Goal: Transaction & Acquisition: Book appointment/travel/reservation

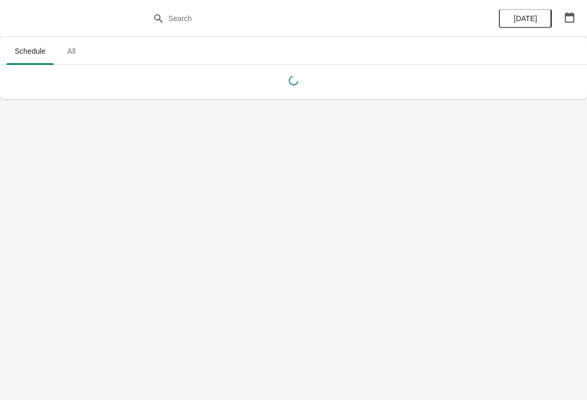
click at [570, 18] on icon "button" at bounding box center [569, 17] width 11 height 11
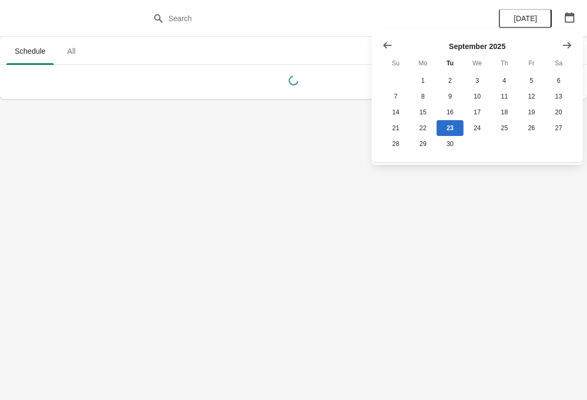
click at [568, 46] on icon "Show next month, October 2025" at bounding box center [566, 45] width 11 height 11
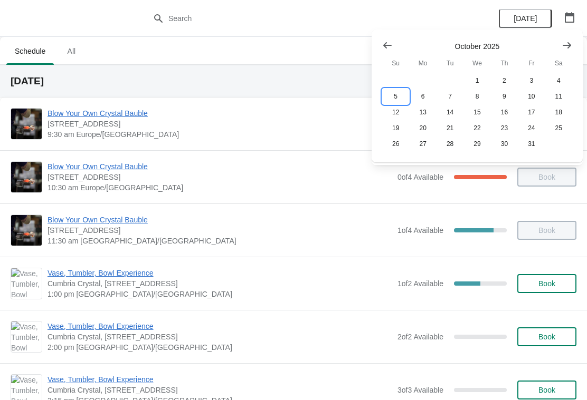
click at [399, 98] on button "5" at bounding box center [395, 97] width 27 height 16
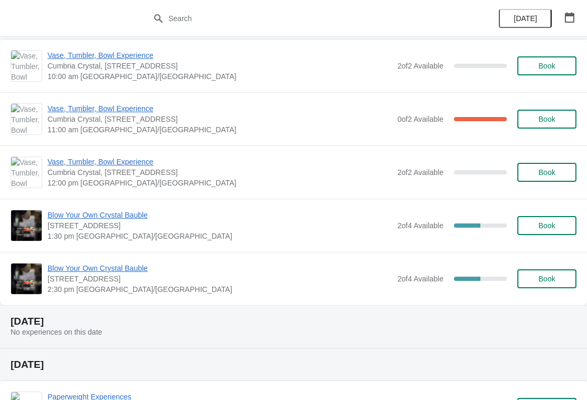
scroll to position [50, 0]
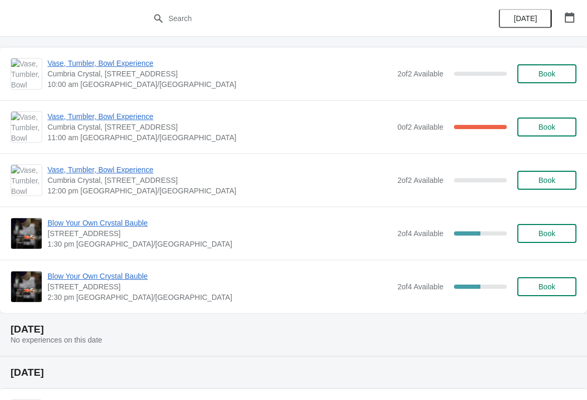
click at [550, 233] on span "Book" at bounding box center [546, 233] width 17 height 8
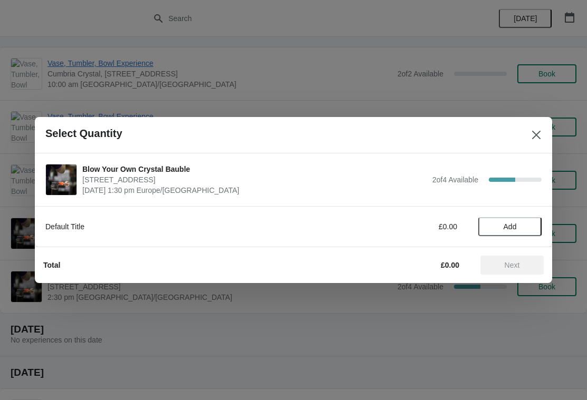
click at [526, 229] on span "Add" at bounding box center [509, 227] width 44 height 8
click at [531, 228] on icon at bounding box center [527, 227] width 11 height 11
click at [520, 264] on span "Next" at bounding box center [512, 265] width 46 height 8
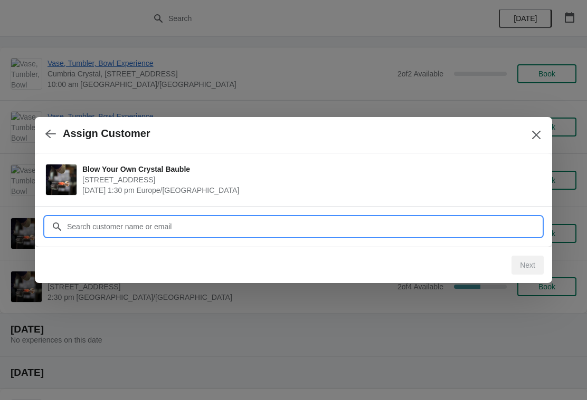
click at [90, 229] on input "Customer" at bounding box center [303, 226] width 475 height 19
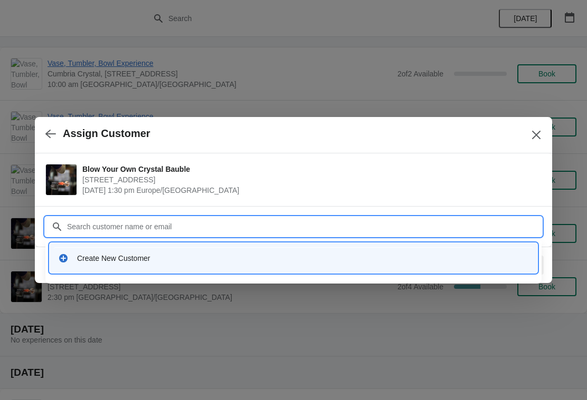
click at [58, 266] on div "Create New Customer" at bounding box center [293, 258] width 479 height 22
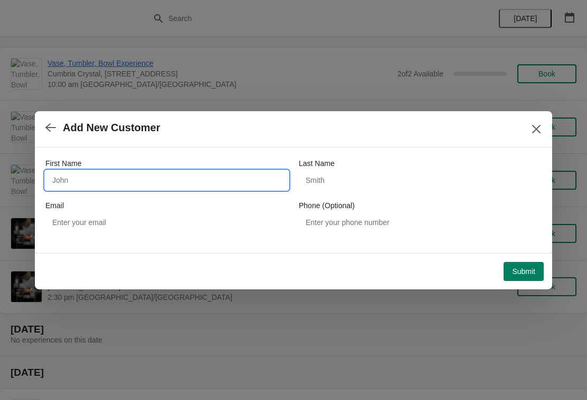
click at [65, 175] on input "First Name" at bounding box center [166, 180] width 243 height 19
type input "Rachel"
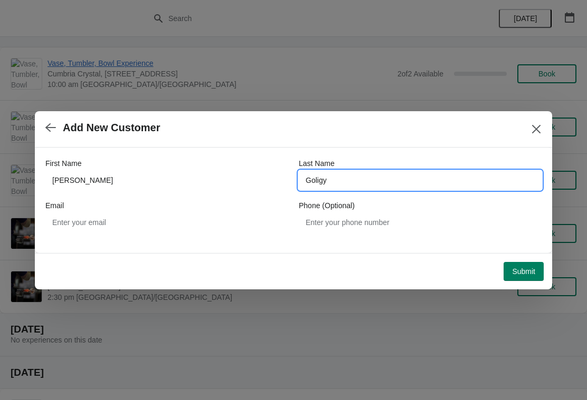
type input "Goligy"
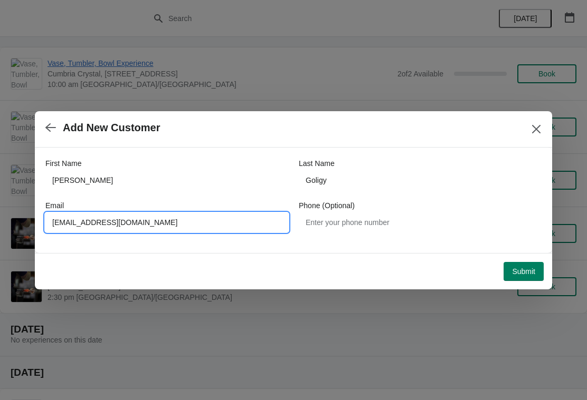
type input "[EMAIL_ADDRESS][DOMAIN_NAME]"
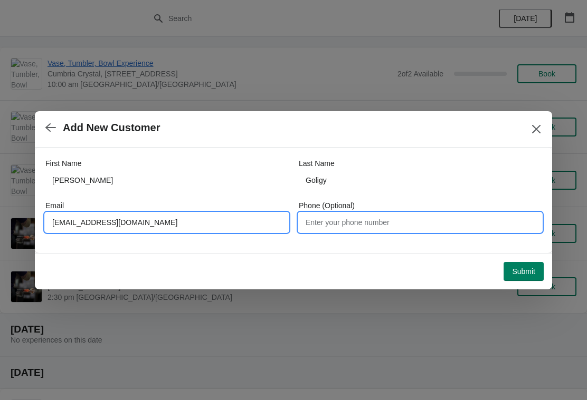
click at [355, 226] on input "Phone (Optional)" at bounding box center [420, 222] width 243 height 19
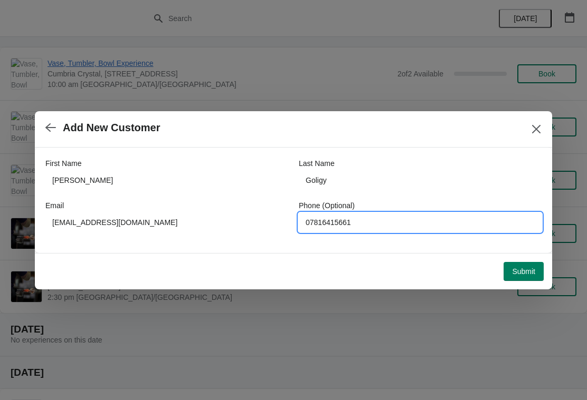
type input "07816415661"
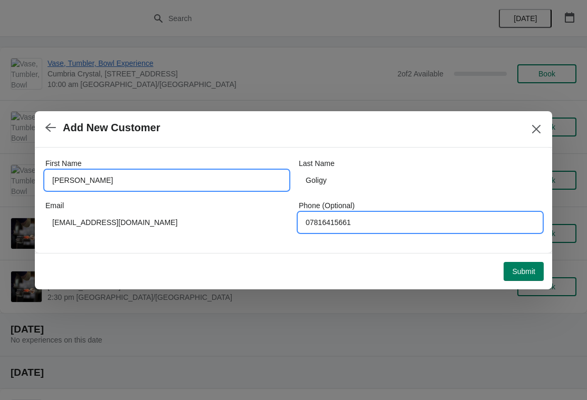
click at [116, 173] on input "Rachel" at bounding box center [166, 180] width 243 height 19
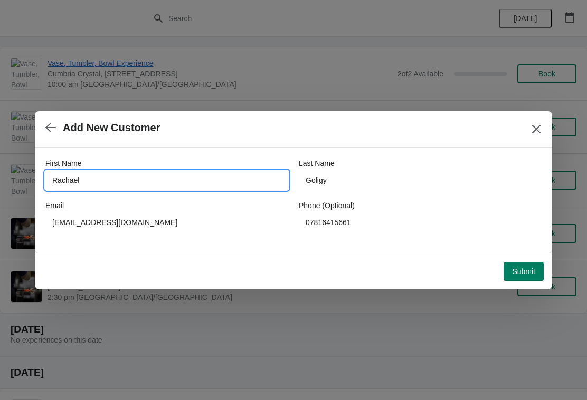
type input "Rachael"
click at [524, 274] on span "Submit" at bounding box center [523, 271] width 23 height 8
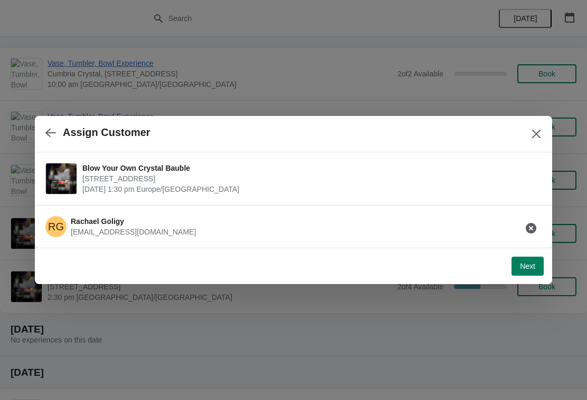
click at [523, 267] on span "Next" at bounding box center [527, 266] width 15 height 8
select select "Yes, I will collect"
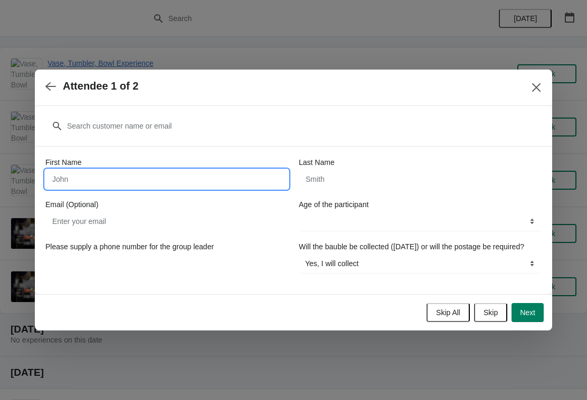
click at [179, 175] on input "First Name" at bounding box center [166, 179] width 243 height 19
click at [161, 173] on input "Rahcael" at bounding box center [166, 179] width 243 height 19
type input "Rachael"
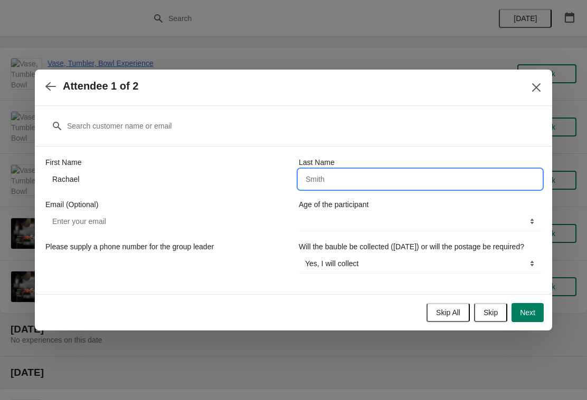
type input "H"
type input "Goligy"
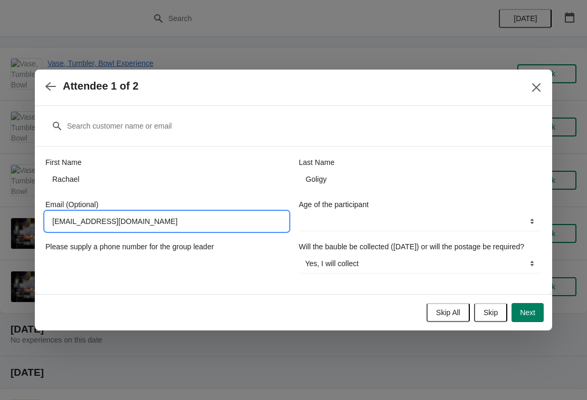
type input "[EMAIL_ADDRESS][DOMAIN_NAME]"
click at [49, 81] on icon "button" at bounding box center [50, 86] width 11 height 11
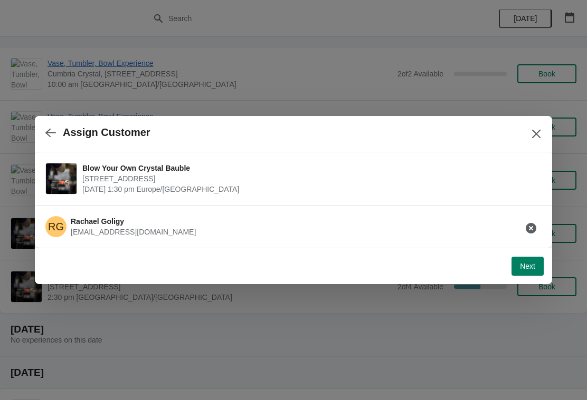
click at [518, 268] on button "Next" at bounding box center [527, 266] width 32 height 19
select select "Yes, I will collect"
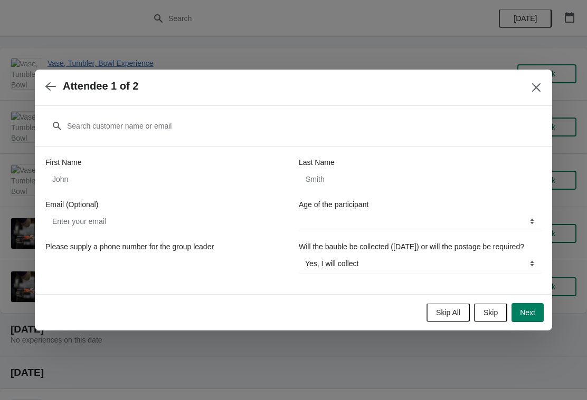
click at [440, 322] on button "Skip All" at bounding box center [447, 312] width 43 height 19
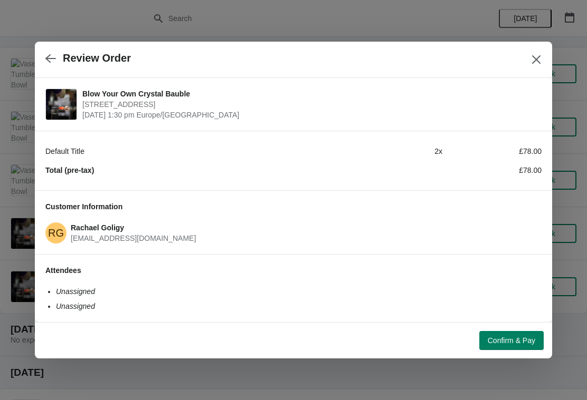
click at [500, 338] on span "Confirm & Pay" at bounding box center [510, 341] width 47 height 8
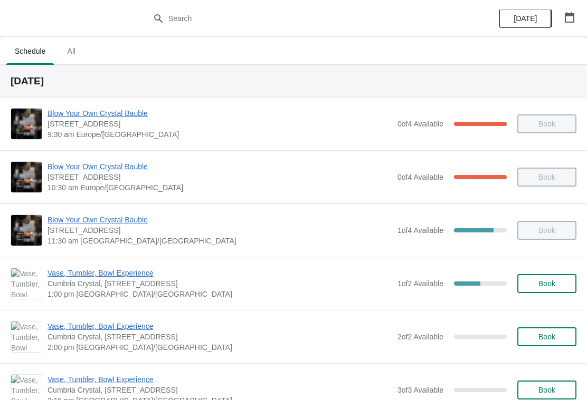
click at [567, 16] on icon "button" at bounding box center [568, 17] width 9 height 11
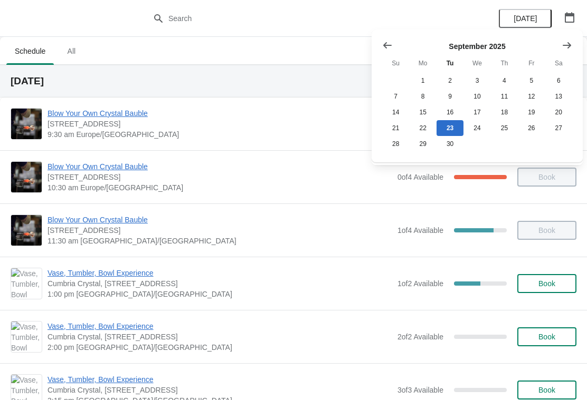
click at [568, 53] on button "Show next month, October 2025" at bounding box center [566, 45] width 19 height 19
click at [394, 98] on button "5" at bounding box center [395, 97] width 27 height 16
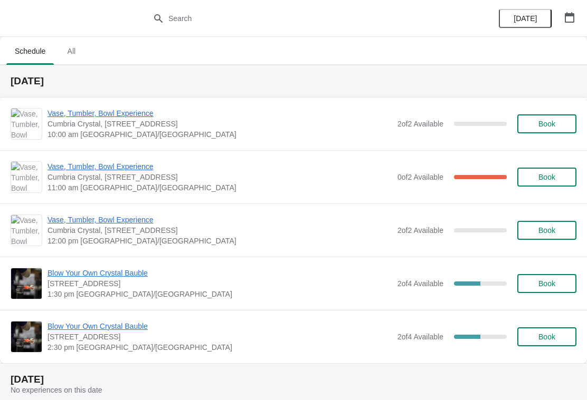
click at [544, 340] on span "Book" at bounding box center [546, 337] width 17 height 8
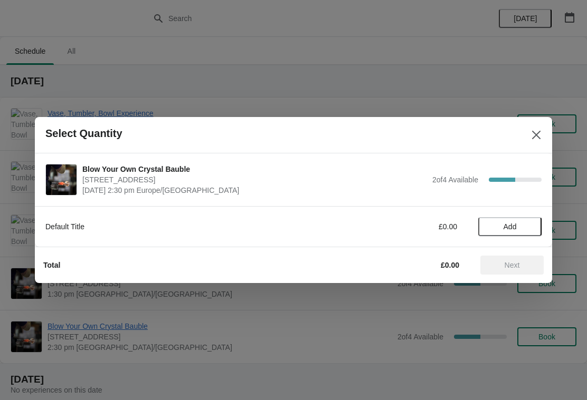
click at [523, 227] on span "Add" at bounding box center [509, 227] width 44 height 8
click at [525, 228] on icon at bounding box center [527, 227] width 11 height 11
click at [523, 267] on span "Next" at bounding box center [512, 265] width 46 height 8
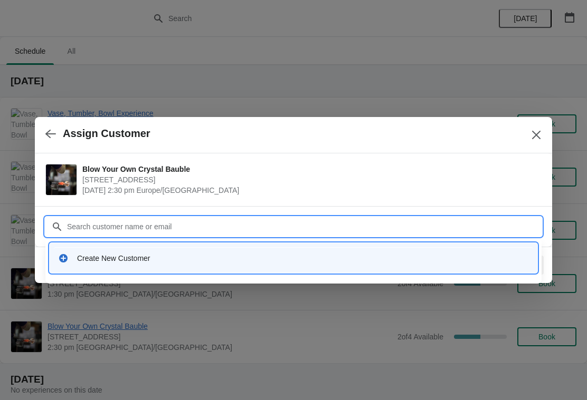
click at [96, 265] on div "Create New Customer" at bounding box center [293, 258] width 479 height 22
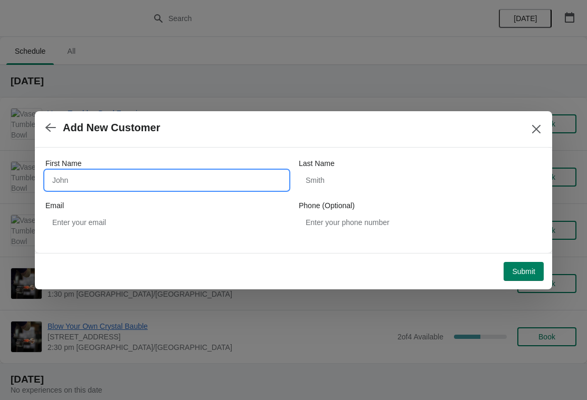
click at [107, 178] on input "First Name" at bounding box center [166, 180] width 243 height 19
type input "Rachael"
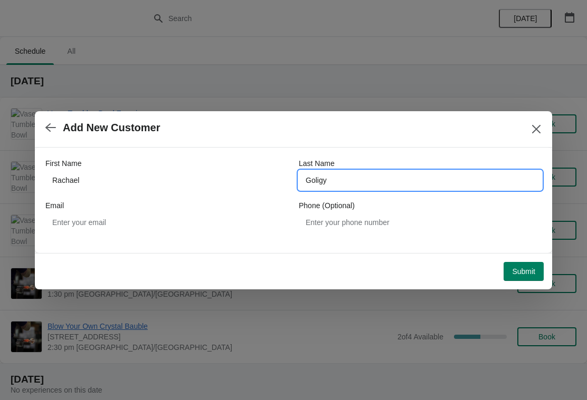
type input "Goligy"
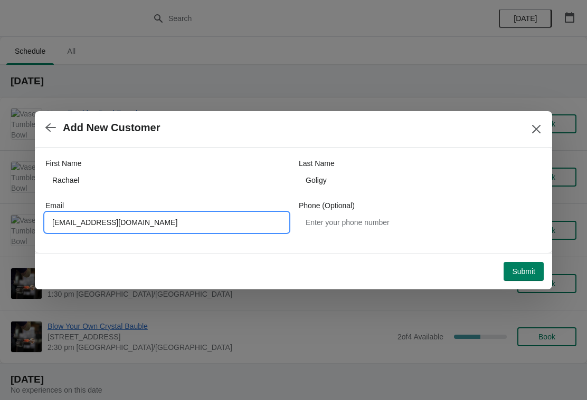
type input "[EMAIL_ADDRESS][DOMAIN_NAME]"
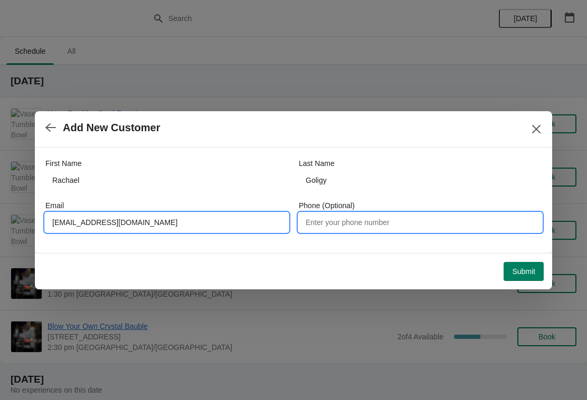
click at [375, 221] on input "Phone (Optional)" at bounding box center [420, 222] width 243 height 19
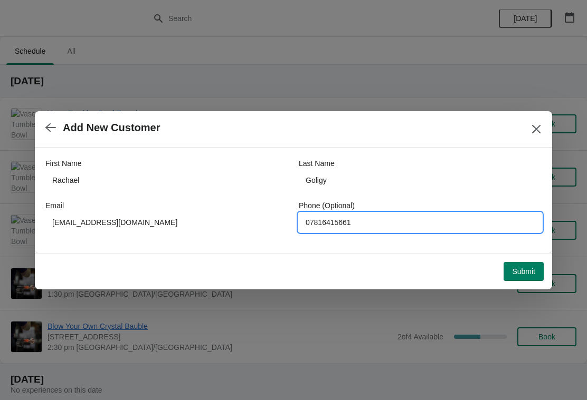
type input "07816415661"
click at [528, 273] on span "Submit" at bounding box center [523, 271] width 23 height 8
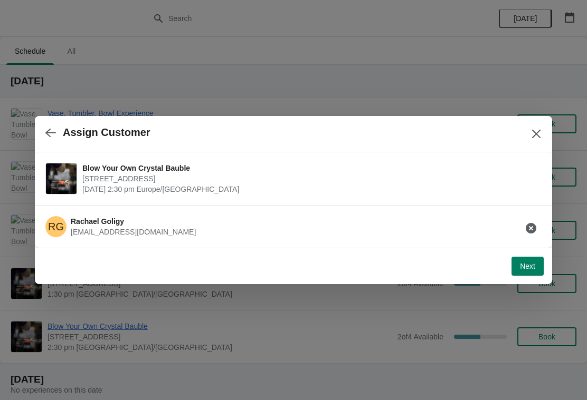
click at [523, 270] on span "Next" at bounding box center [527, 266] width 15 height 8
select select "Yes, I will collect"
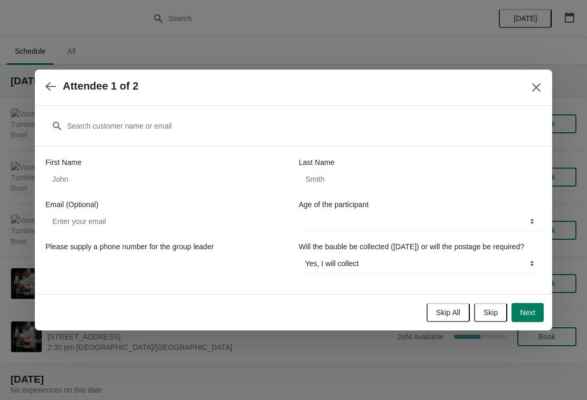
click at [447, 317] on span "Skip All" at bounding box center [448, 313] width 24 height 8
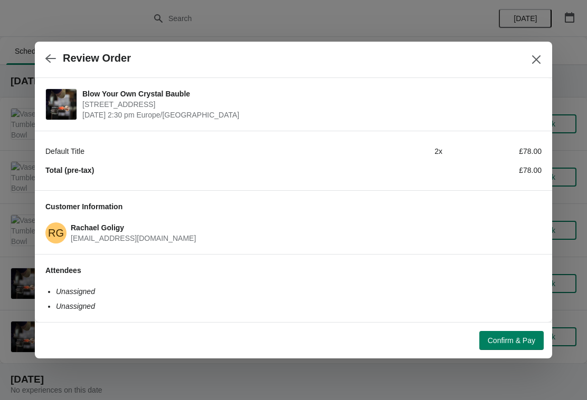
click at [514, 345] on span "Confirm & Pay" at bounding box center [510, 341] width 47 height 8
